Goal: Task Accomplishment & Management: Use online tool/utility

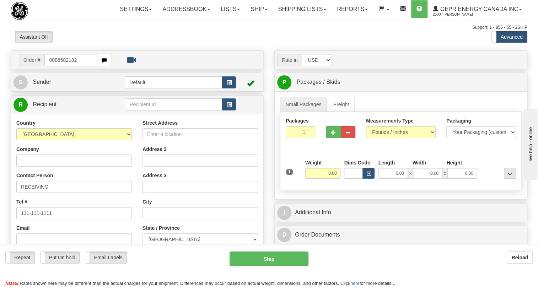
click at [55, 66] on input "0086682182" at bounding box center [70, 60] width 53 height 12
type input "86682182"
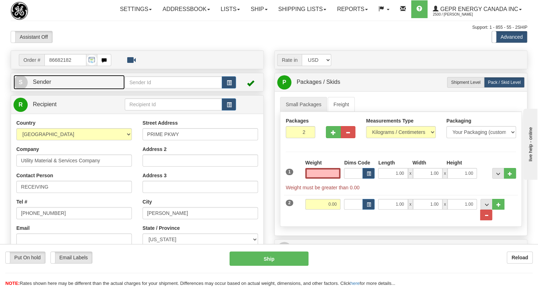
type input "0.00"
click at [44, 85] on span "Sender" at bounding box center [42, 82] width 18 height 6
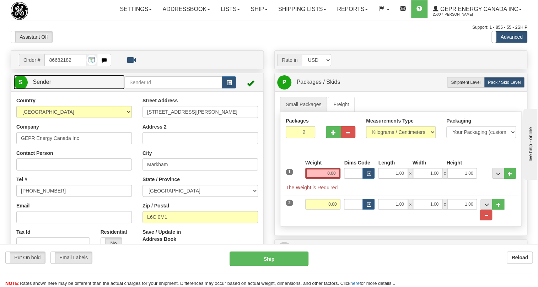
type input "MARKHAM"
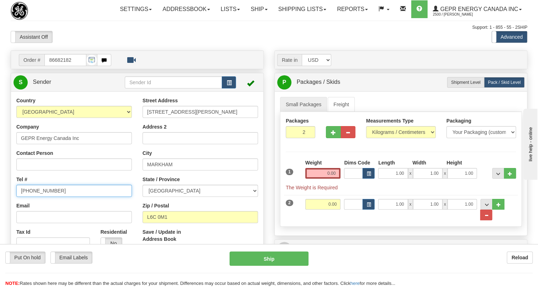
click at [43, 197] on input "[PHONE_NUMBER]" at bounding box center [74, 191] width 116 height 12
paste input "[PHONE_NUMBER]"
type input "[PHONE_NUMBER]"
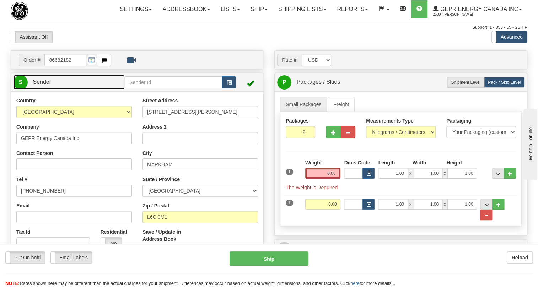
drag, startPoint x: 42, startPoint y: 99, endPoint x: 272, endPoint y: 130, distance: 231.7
click at [42, 85] on span "Sender" at bounding box center [42, 82] width 18 height 6
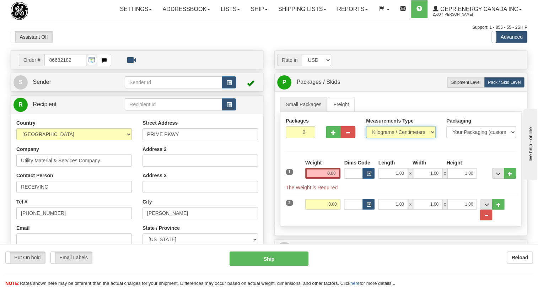
click at [396, 138] on select "Pounds / Inches Kilograms / Centimeters" at bounding box center [401, 132] width 70 height 12
select select "0"
click at [366, 138] on select "Pounds / Inches Kilograms / Centimeters" at bounding box center [401, 132] width 70 height 12
click at [388, 179] on input "1.00" at bounding box center [393, 173] width 30 height 11
type input "0.00"
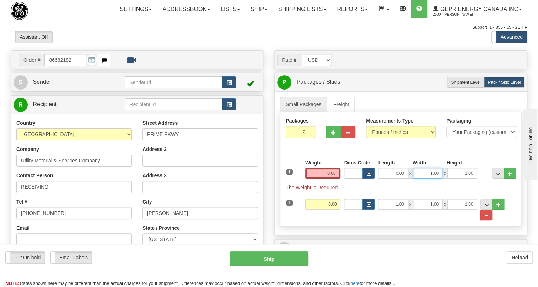
click at [422, 179] on input "1.00" at bounding box center [428, 173] width 30 height 11
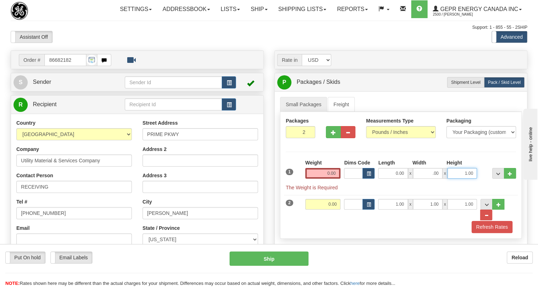
type input "0.00"
click at [454, 179] on input "1.00" at bounding box center [462, 173] width 30 height 11
type input "0.00"
click at [325, 179] on input "0.00" at bounding box center [323, 173] width 36 height 11
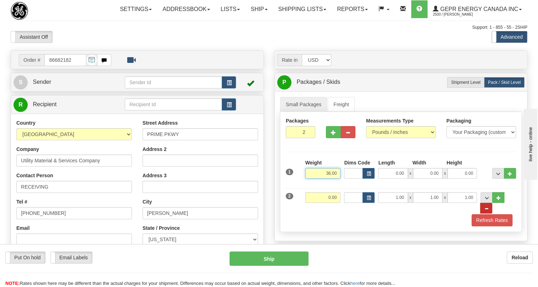
type input "36.00"
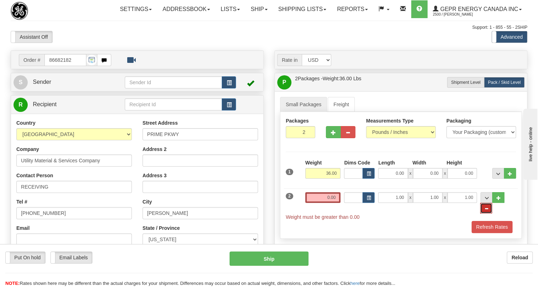
click at [488, 211] on span "..." at bounding box center [486, 209] width 4 height 4
type input "1"
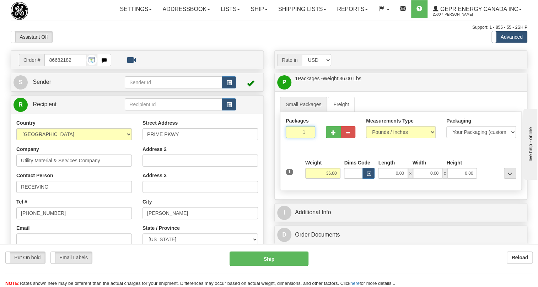
click at [293, 138] on input "1" at bounding box center [301, 132] width 30 height 12
type input "3"
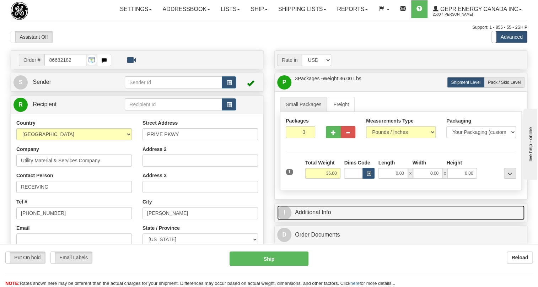
click at [318, 220] on link "I Additional Info" at bounding box center [400, 212] width 247 height 15
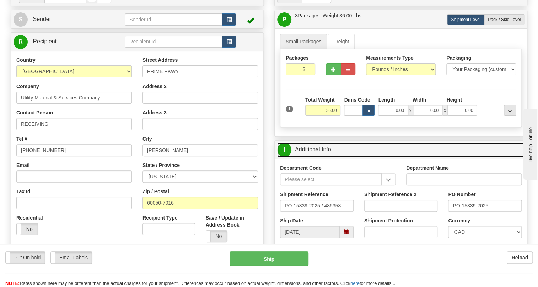
scroll to position [97, 0]
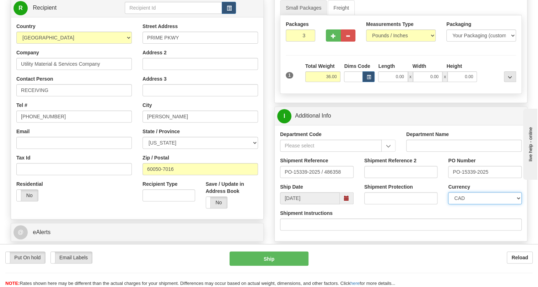
click at [476, 204] on select "CAD USD EUR ZAR [PERSON_NAME] ARN AUD AUS AWG BBD BFR BGN BHD BMD BND BRC BRL C…" at bounding box center [485, 198] width 74 height 12
select select "1"
click at [448, 204] on select "CAD USD EUR ZAR [PERSON_NAME] ARN AUD AUS AWG BBD BFR BGN BHD BMD BND BRC BRL C…" at bounding box center [485, 198] width 74 height 12
click at [483, 178] on input "PO-15339-2025" at bounding box center [485, 172] width 74 height 12
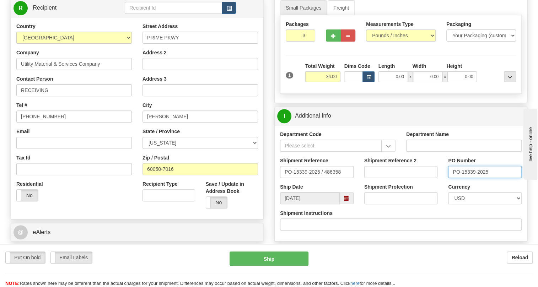
click at [483, 178] on input "PO-15339-2025" at bounding box center [485, 172] width 74 height 12
click at [480, 178] on input "PO-15339-2025" at bounding box center [485, 172] width 74 height 12
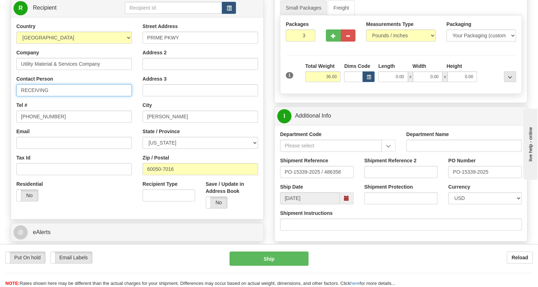
click at [64, 96] on input "RECEIVING" at bounding box center [74, 90] width 116 height 12
paste input "PO-15339-2025"
type input "RECEIVING / PO# PO-15339-2025"
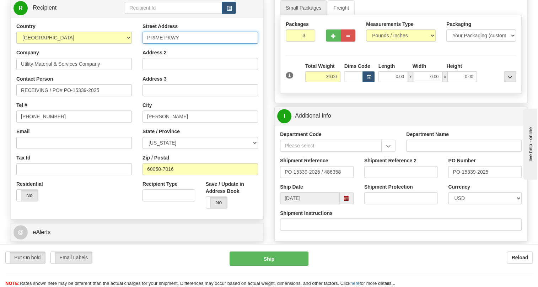
click at [147, 44] on input "PRIME PKWY" at bounding box center [201, 38] width 116 height 12
type input "[STREET_ADDRESS]"
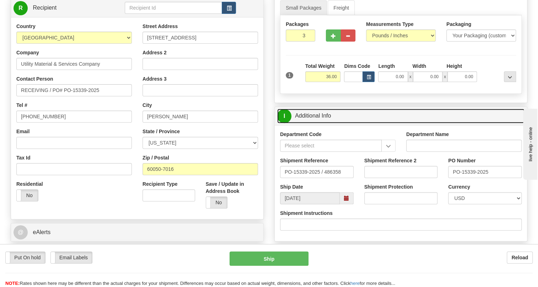
click at [305, 123] on link "I Additional Info" at bounding box center [400, 116] width 247 height 15
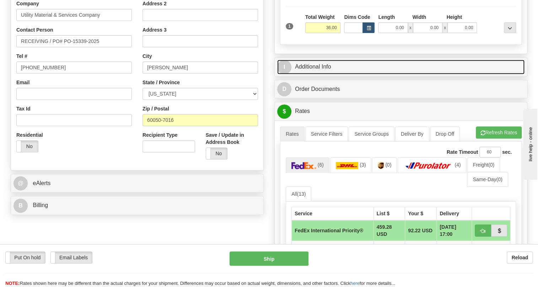
scroll to position [161, 0]
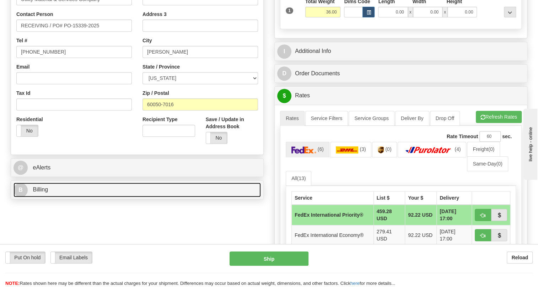
click at [45, 193] on span "Billing" at bounding box center [40, 190] width 15 height 6
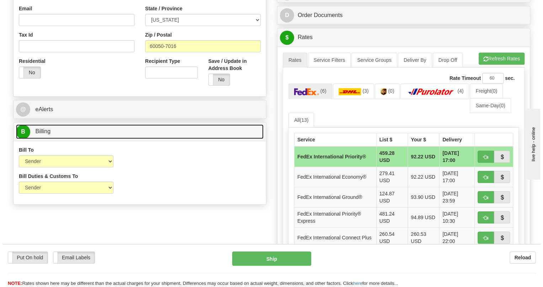
scroll to position [226, 0]
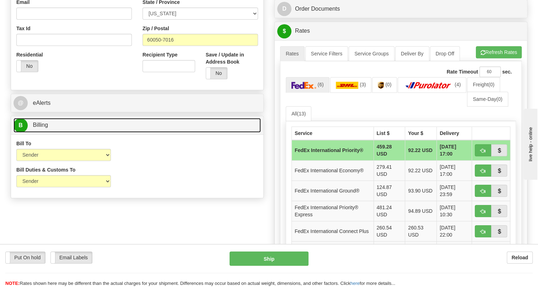
click at [44, 128] on span "Billing" at bounding box center [40, 125] width 15 height 6
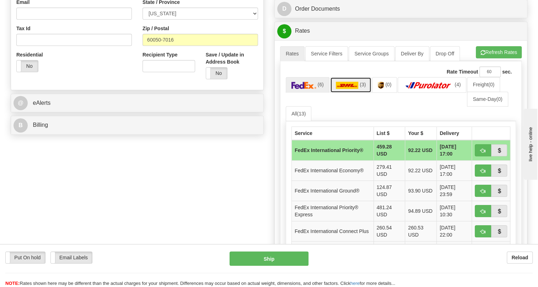
click at [352, 89] on img at bounding box center [347, 85] width 23 height 7
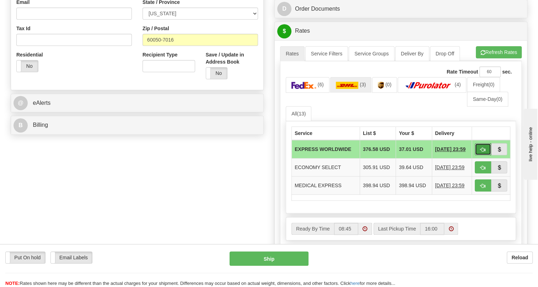
click at [483, 152] on span "button" at bounding box center [483, 150] width 5 height 5
type input "P"
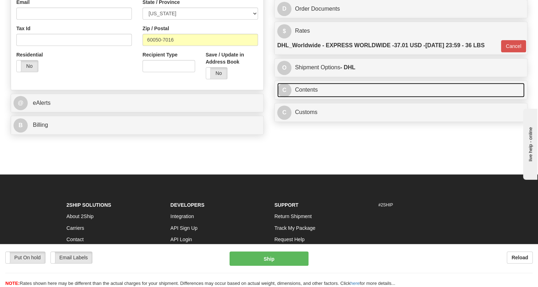
click at [310, 97] on link "C Contents" at bounding box center [400, 90] width 247 height 15
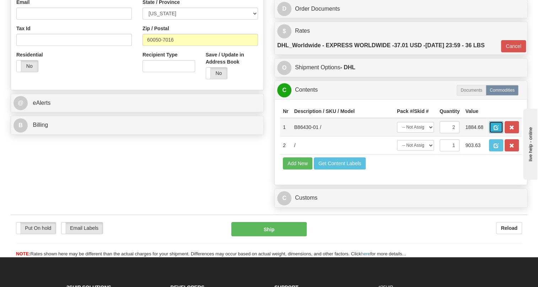
click at [498, 130] on span "button" at bounding box center [496, 127] width 5 height 5
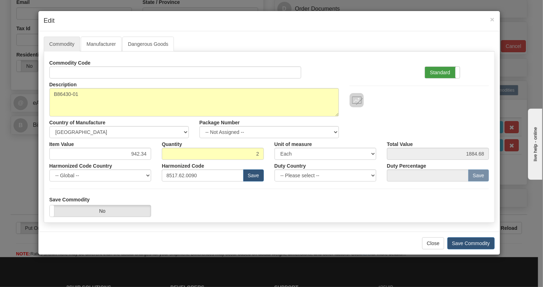
click at [434, 71] on label "Standard" at bounding box center [442, 72] width 35 height 11
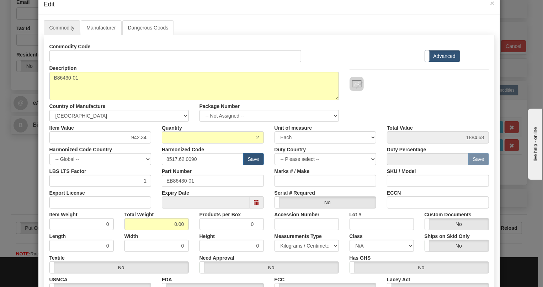
scroll to position [32, 0]
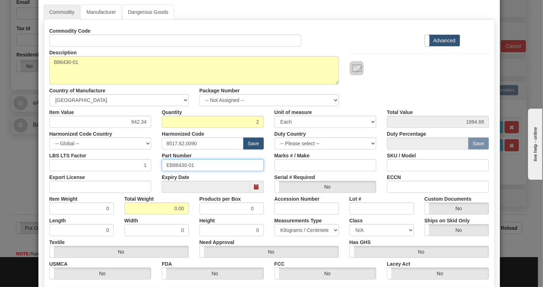
drag, startPoint x: 192, startPoint y: 163, endPoint x: 158, endPoint y: 168, distance: 34.5
click at [158, 168] on div "Part Number EB86430-01" at bounding box center [212, 161] width 113 height 22
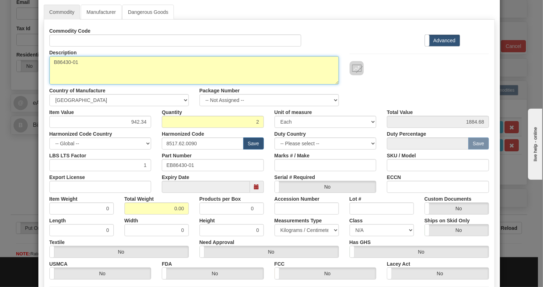
click at [71, 62] on textarea "B86430-01" at bounding box center [193, 70] width 289 height 28
paste textarea "COMMON SHELF MECHaNICaL REVERSIBLE"
type textarea "COMMON SHELF MECHaNICaL REVERSIBLE"
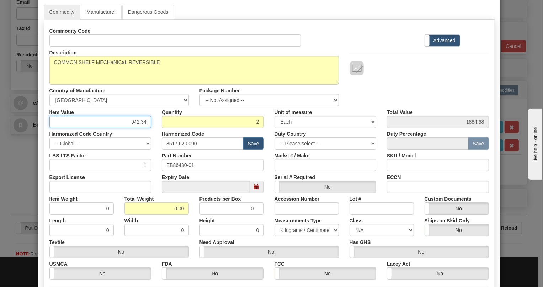
click at [135, 122] on input "942.34" at bounding box center [100, 122] width 102 height 12
type input "753.87"
type input "1507.74"
click at [168, 210] on input "0.00" at bounding box center [156, 209] width 64 height 12
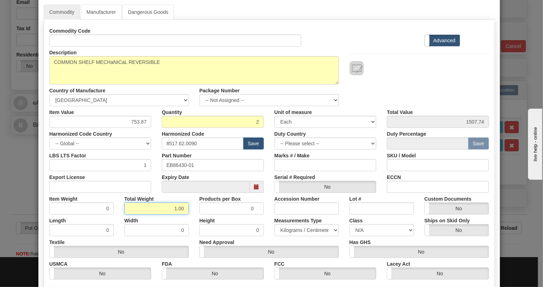
type input "1.00"
type input "0.5000"
click at [305, 227] on select "Pounds / Inches Kilograms / Centimeters" at bounding box center [306, 230] width 64 height 12
select select "0"
click at [274, 224] on select "Pounds / Inches Kilograms / Centimeters" at bounding box center [306, 230] width 64 height 12
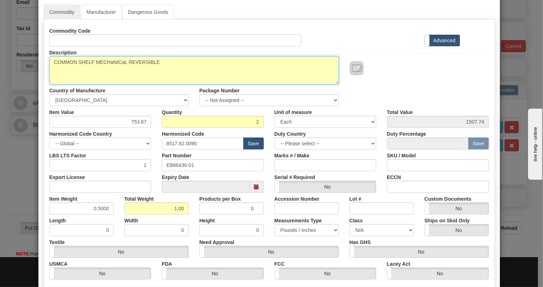
click at [163, 59] on textarea "B86430-01" at bounding box center [193, 70] width 289 height 28
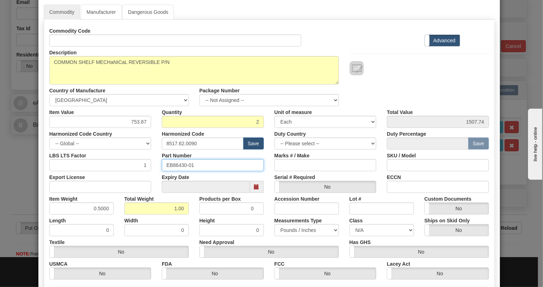
click at [183, 165] on input "EB86430-01" at bounding box center [213, 165] width 102 height 12
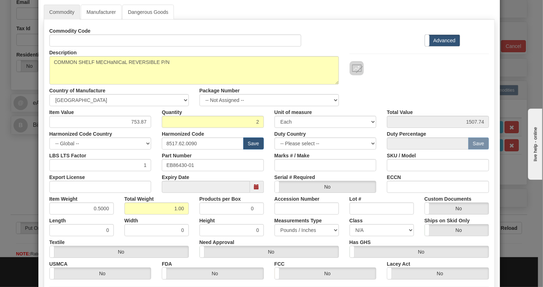
click at [186, 55] on div "Description B86430-01" at bounding box center [194, 66] width 300 height 38
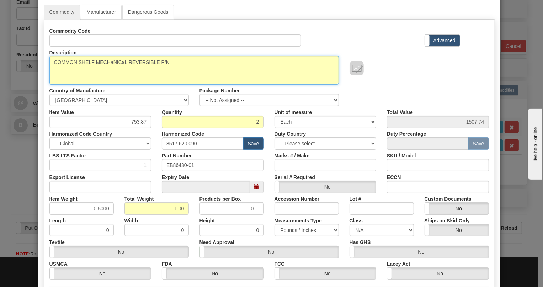
click at [183, 64] on textarea "B86430-01" at bounding box center [193, 70] width 289 height 28
paste textarea "EB86430-01"
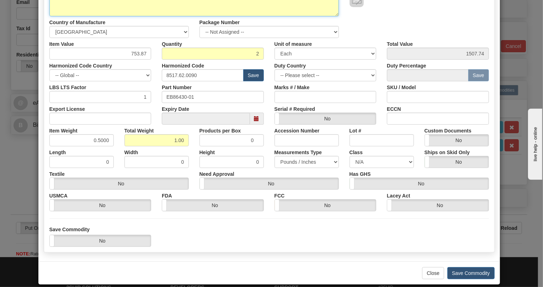
scroll to position [108, 0]
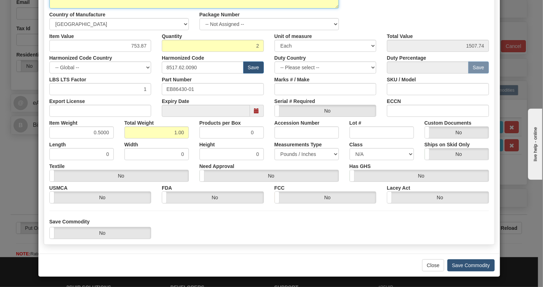
type textarea "COMMON SHELF MECHaNICaL REVERSIBLE P/N EB86430-01"
click at [466, 266] on button "Save Commodity" at bounding box center [470, 265] width 47 height 12
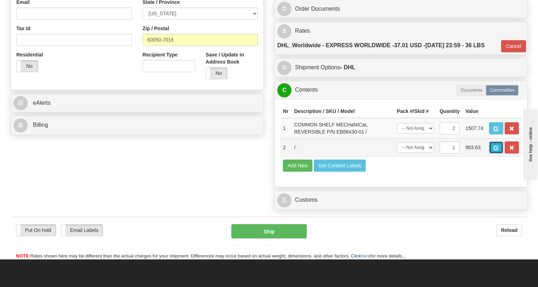
click at [495, 154] on button "button" at bounding box center [496, 147] width 14 height 12
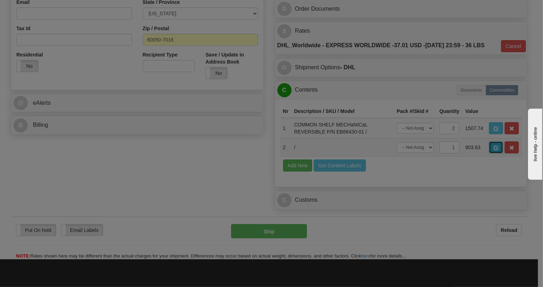
scroll to position [0, 0]
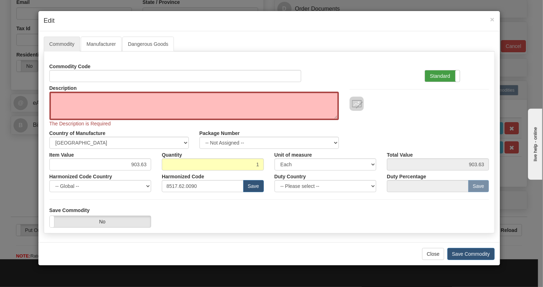
click at [432, 74] on label "Standard" at bounding box center [442, 75] width 35 height 11
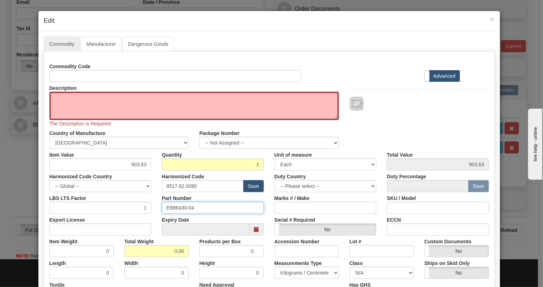
drag, startPoint x: 193, startPoint y: 207, endPoint x: 162, endPoint y: 209, distance: 31.3
click at [162, 209] on input "EB86430-04" at bounding box center [213, 208] width 102 height 12
click at [70, 100] on textarea "Description" at bounding box center [193, 106] width 289 height 28
paste textarea "EXPANSION SHELF P/N EB86430-04"
type textarea "EXPANSION SHELF P/N EB86430-04"
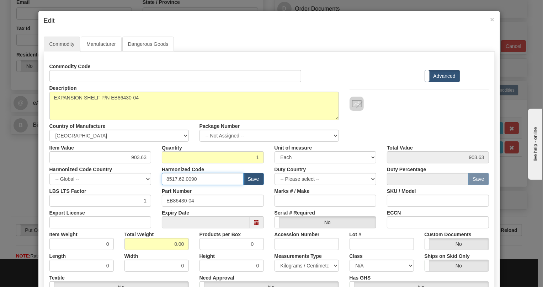
click at [189, 179] on input "8517.62.0090" at bounding box center [203, 179] width 82 height 12
paste input "79.000"
type input "8517.79.0000"
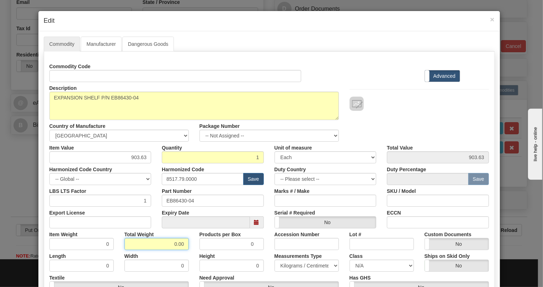
click at [167, 245] on input "0.00" at bounding box center [156, 244] width 64 height 12
type input "1.00"
type input "1.0000"
click at [301, 263] on select "Pounds / Inches Kilograms / Centimeters" at bounding box center [306, 266] width 64 height 12
select select "0"
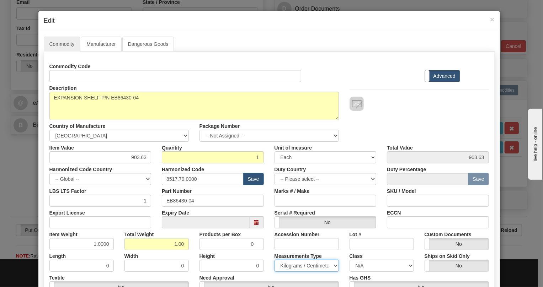
click at [274, 260] on select "Pounds / Inches Kilograms / Centimeters" at bounding box center [306, 266] width 64 height 12
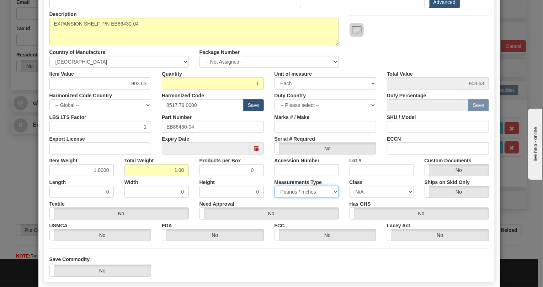
scroll to position [97, 0]
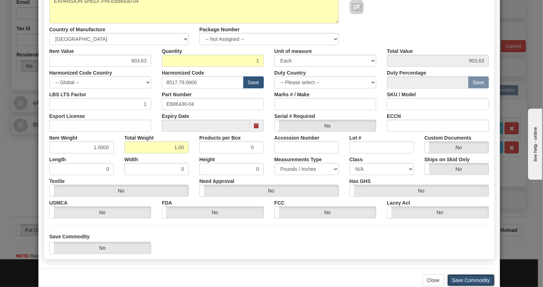
click at [459, 279] on button "Save Commodity" at bounding box center [470, 280] width 47 height 12
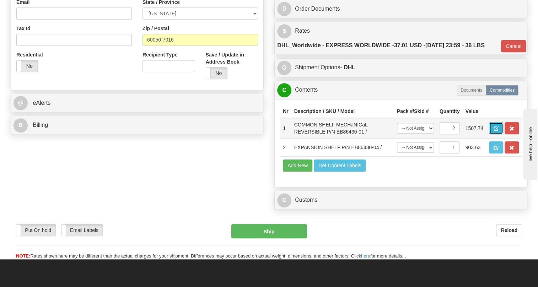
click at [495, 131] on span "button" at bounding box center [496, 129] width 5 height 5
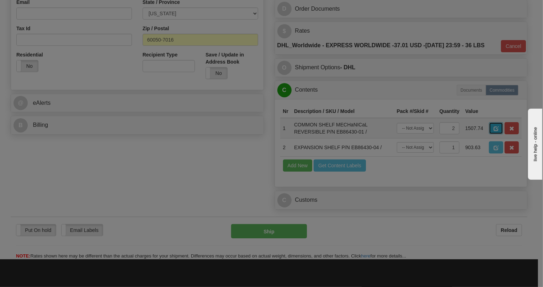
scroll to position [0, 0]
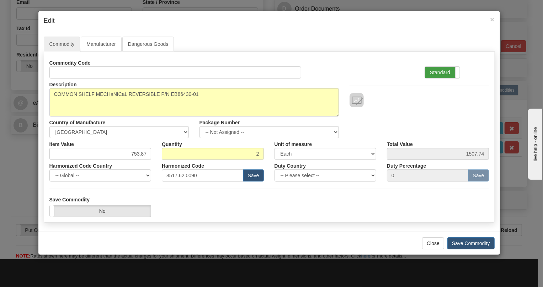
click at [432, 70] on label "Standard" at bounding box center [442, 72] width 35 height 11
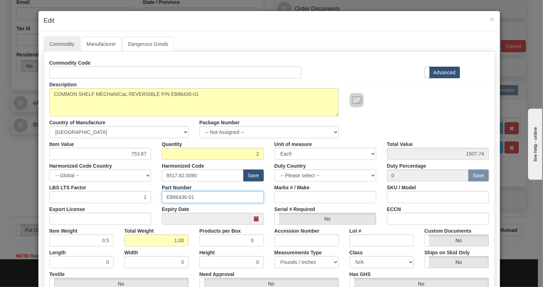
click at [183, 197] on input "EB86430-01" at bounding box center [213, 197] width 102 height 12
click at [188, 176] on input "8517.62.0090" at bounding box center [203, 176] width 82 height 12
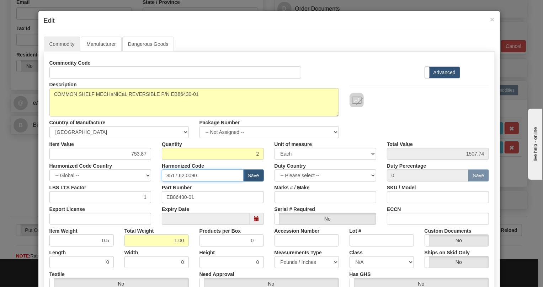
click at [188, 176] on input "8517.62.0090" at bounding box center [203, 176] width 82 height 12
click at [262, 188] on div "Part Number EB86430-01" at bounding box center [212, 193] width 113 height 22
click at [187, 176] on input "8517.62.0090" at bounding box center [203, 176] width 82 height 12
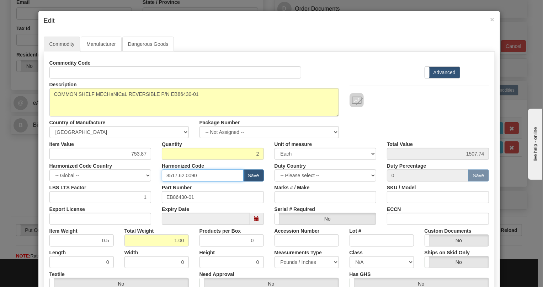
paste input "79.000"
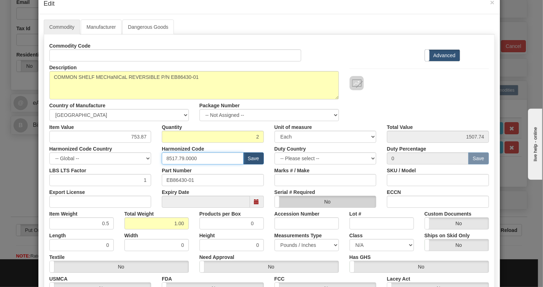
scroll to position [64, 0]
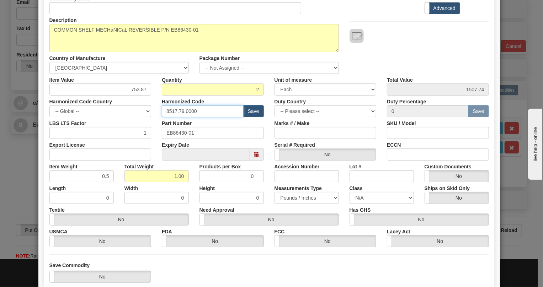
type input "8517.79.0000"
click at [271, 206] on div "Need Approval Yes No" at bounding box center [269, 215] width 150 height 22
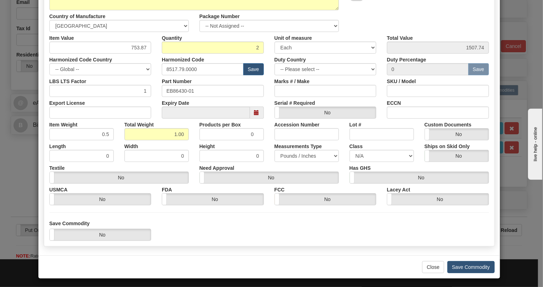
scroll to position [108, 0]
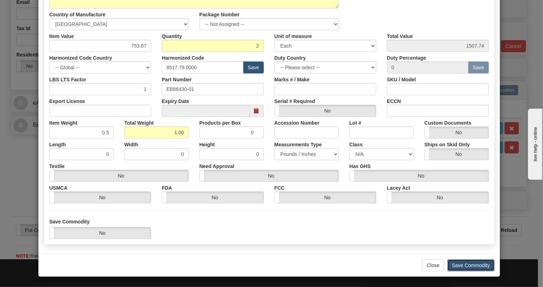
click at [462, 266] on button "Save Commodity" at bounding box center [470, 265] width 47 height 12
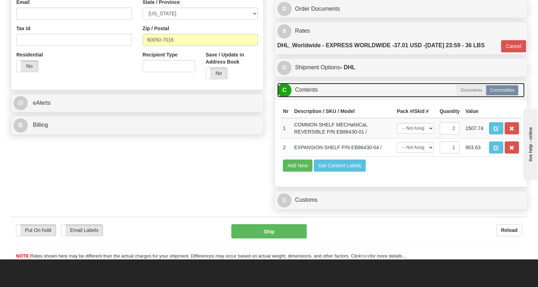
click at [309, 97] on link "C Contents" at bounding box center [400, 90] width 247 height 15
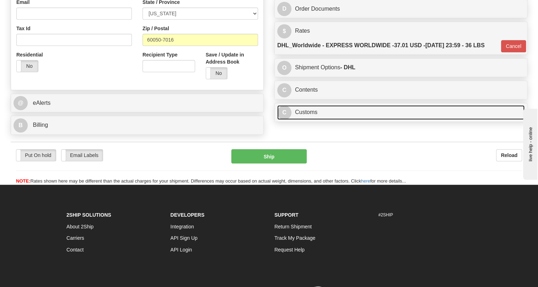
click at [311, 120] on link "C Customs" at bounding box center [400, 112] width 247 height 15
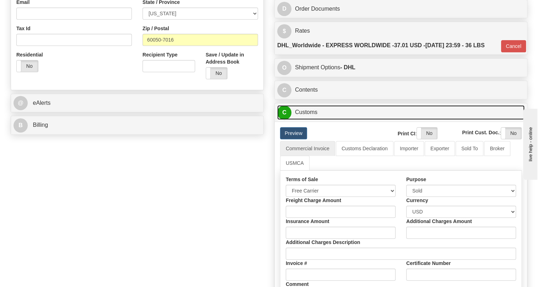
click at [311, 120] on link "C Customs" at bounding box center [400, 112] width 247 height 15
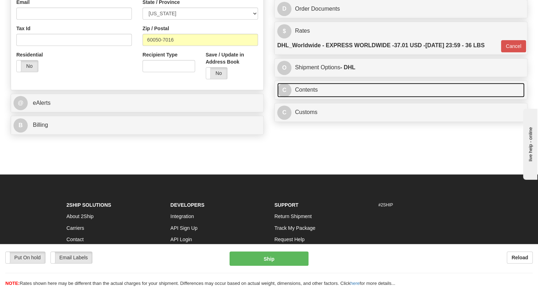
click at [311, 97] on link "C Contents" at bounding box center [400, 90] width 247 height 15
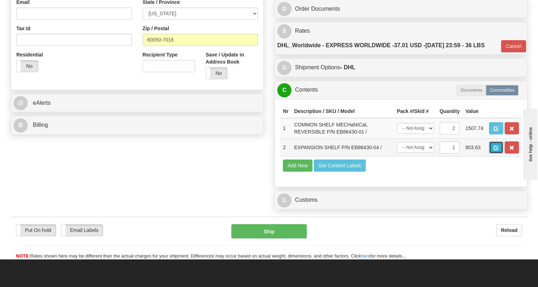
click at [494, 150] on span "button" at bounding box center [496, 148] width 5 height 5
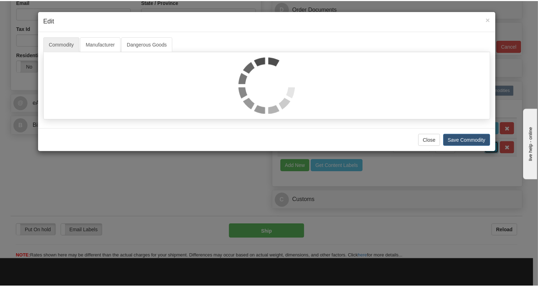
scroll to position [0, 0]
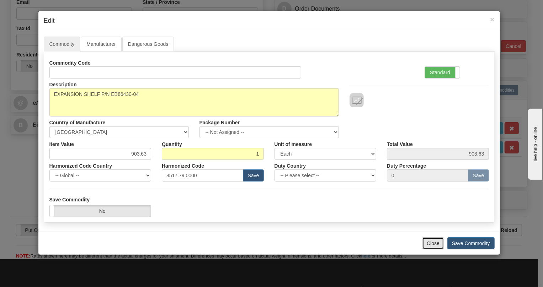
click at [433, 246] on button "Close" at bounding box center [433, 243] width 22 height 12
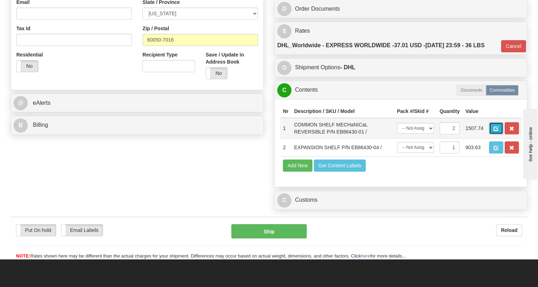
click at [495, 131] on span "button" at bounding box center [496, 129] width 5 height 5
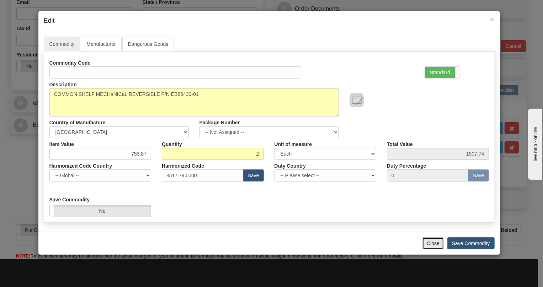
click at [429, 242] on button "Close" at bounding box center [433, 243] width 22 height 12
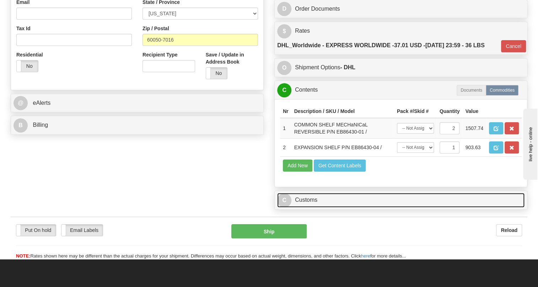
click at [311, 208] on link "C Customs" at bounding box center [400, 200] width 247 height 15
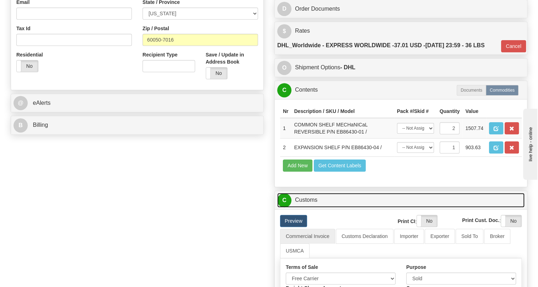
click at [306, 208] on link "C Customs" at bounding box center [400, 200] width 247 height 15
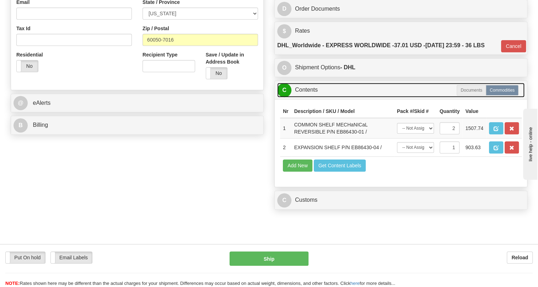
click at [306, 97] on link "C Contents" at bounding box center [400, 90] width 247 height 15
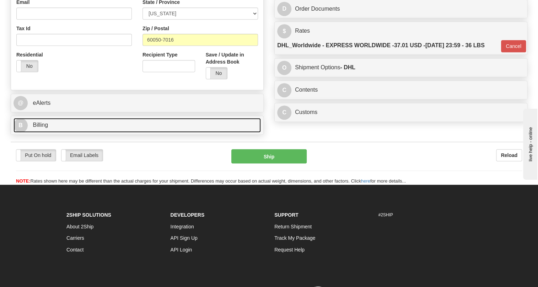
click at [39, 128] on span "Billing" at bounding box center [40, 125] width 15 height 6
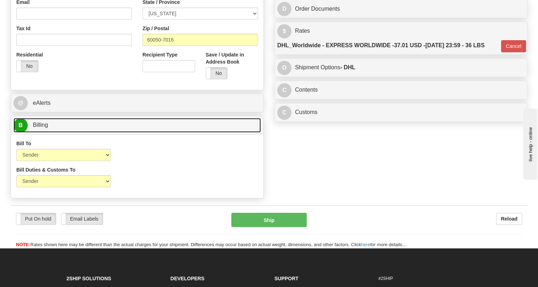
click at [41, 128] on span "Billing" at bounding box center [40, 125] width 15 height 6
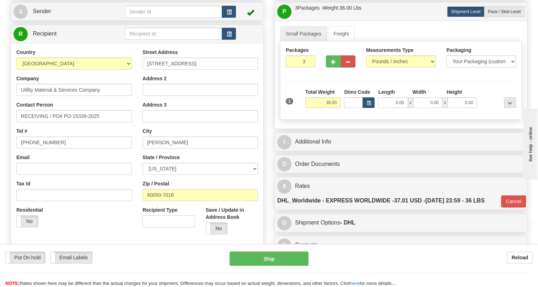
scroll to position [64, 0]
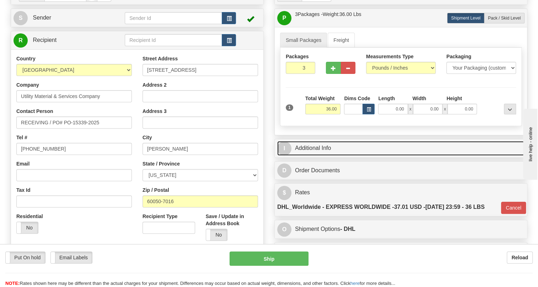
click at [314, 156] on link "I Additional Info" at bounding box center [400, 148] width 247 height 15
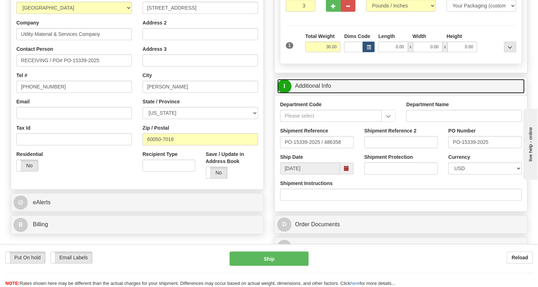
scroll to position [129, 0]
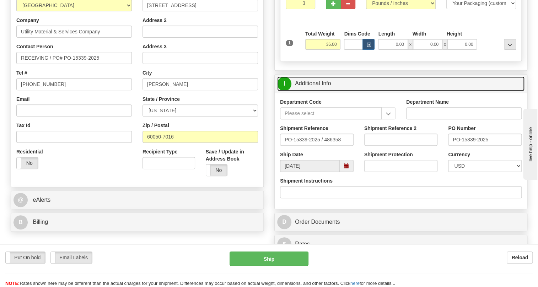
click at [312, 91] on link "I Additional Info" at bounding box center [400, 83] width 247 height 15
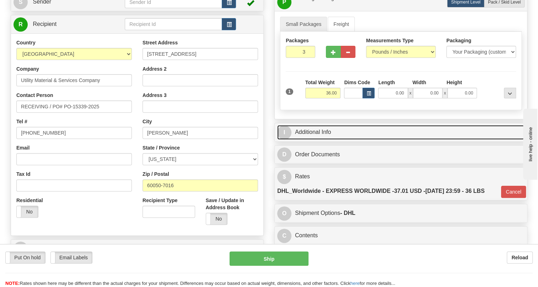
scroll to position [64, 0]
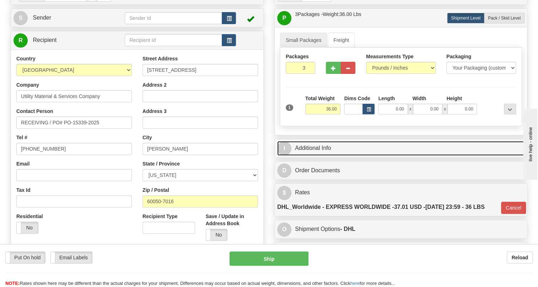
click at [315, 156] on link "I Additional Info" at bounding box center [400, 148] width 247 height 15
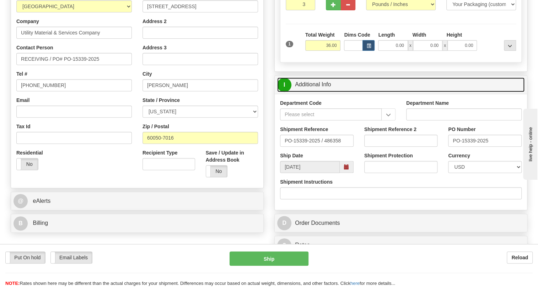
scroll to position [129, 0]
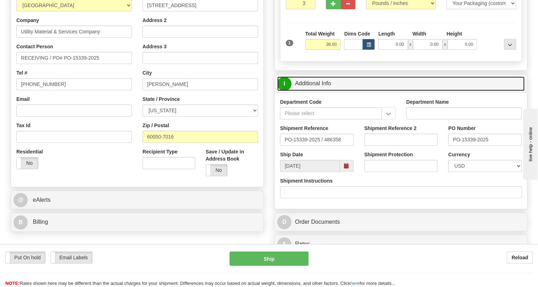
click at [311, 91] on link "I Additional Info" at bounding box center [400, 83] width 247 height 15
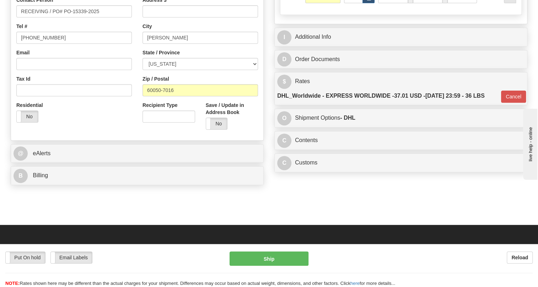
scroll to position [194, 0]
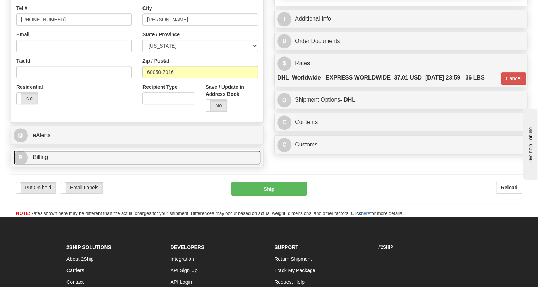
click at [42, 160] on span "Billing" at bounding box center [40, 157] width 15 height 6
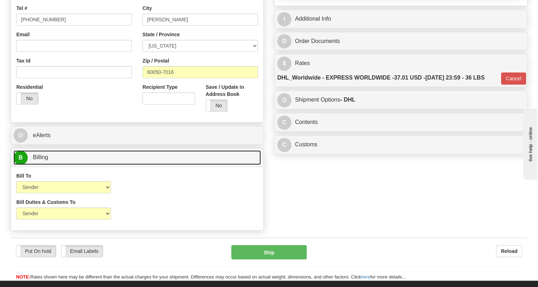
click at [42, 160] on span "Billing" at bounding box center [40, 157] width 15 height 6
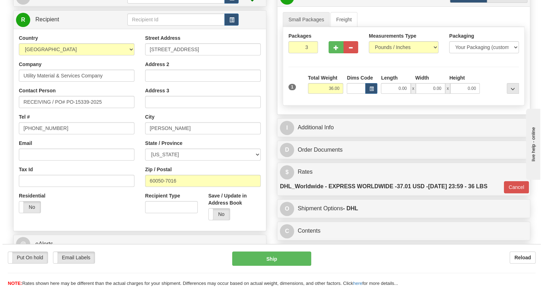
scroll to position [64, 0]
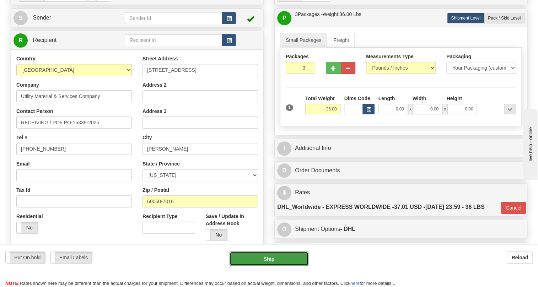
click at [272, 258] on button "Ship" at bounding box center [269, 259] width 79 height 14
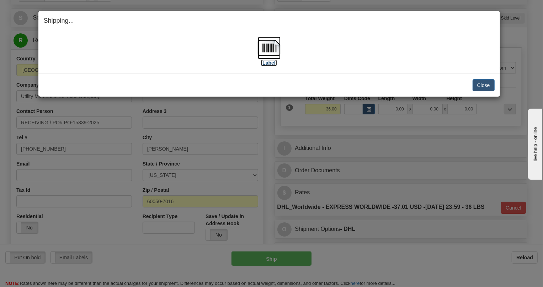
click at [269, 49] on img at bounding box center [269, 48] width 23 height 23
click at [482, 85] on button "Close" at bounding box center [483, 85] width 22 height 12
